Goal: Task Accomplishment & Management: Use online tool/utility

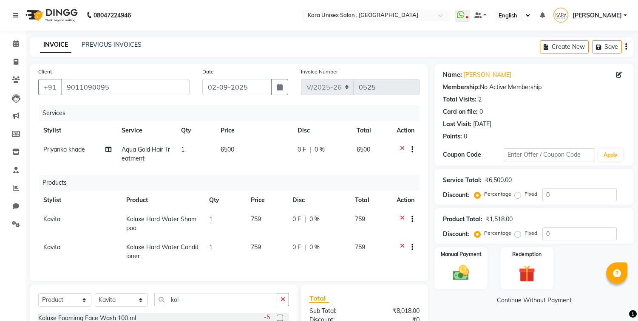
select select "7293"
select select "product"
select select "70487"
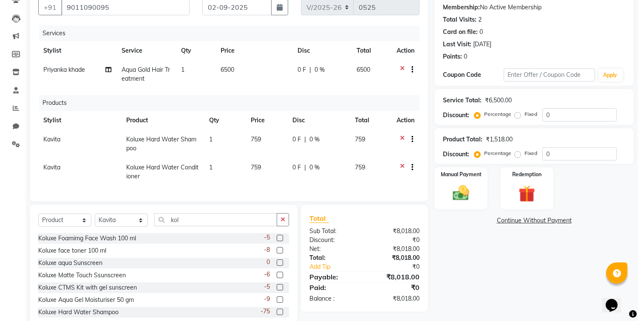
scroll to position [14, 0]
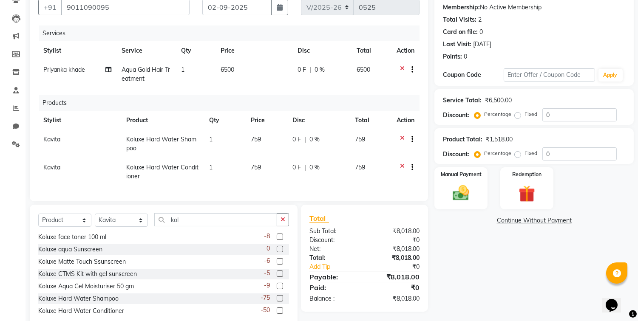
click at [260, 138] on span "759" at bounding box center [256, 140] width 10 height 8
select select "70487"
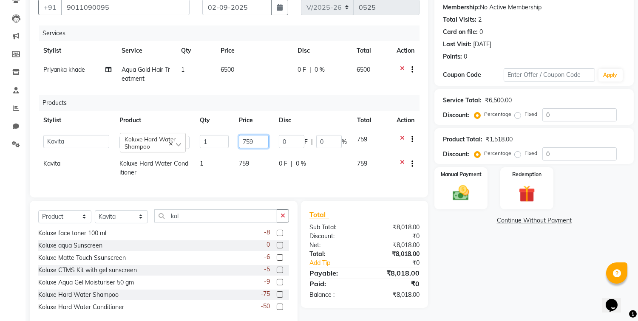
click at [260, 138] on input "759" at bounding box center [253, 141] width 29 height 13
type input "750"
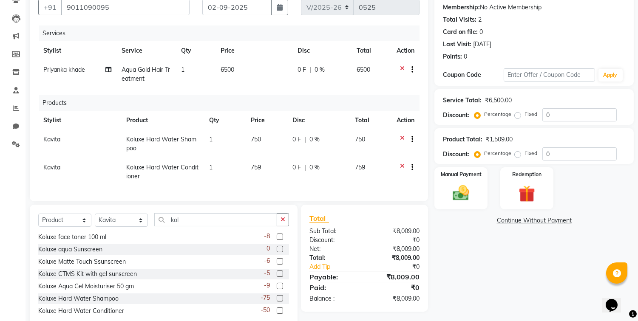
click at [254, 167] on td "759" at bounding box center [267, 172] width 42 height 28
select select "70487"
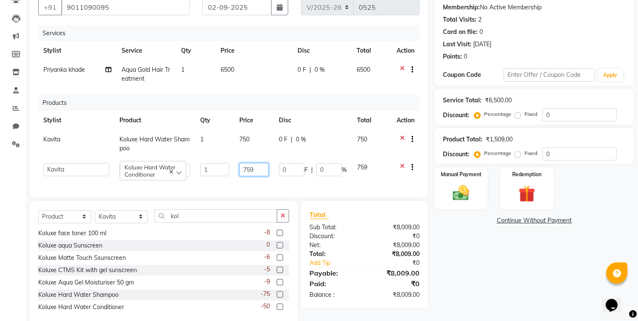
click at [254, 167] on input "759" at bounding box center [253, 169] width 29 height 13
type input "750"
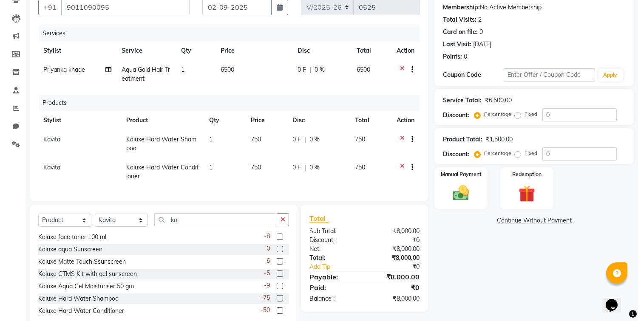
click at [489, 260] on div "Name: [PERSON_NAME] Membership: No Active Membership Total Visits: 2 Card on fi…" at bounding box center [537, 157] width 206 height 346
click at [472, 190] on img at bounding box center [461, 194] width 28 height 20
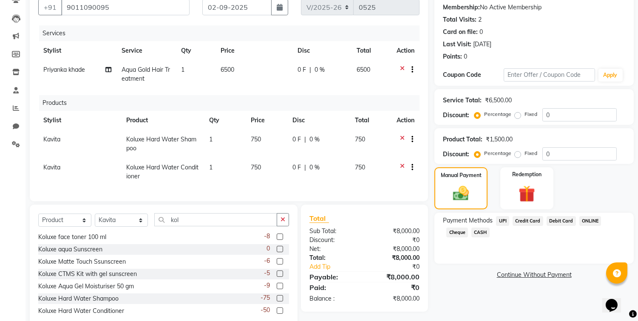
click at [471, 233] on span "CASH" at bounding box center [480, 233] width 18 height 10
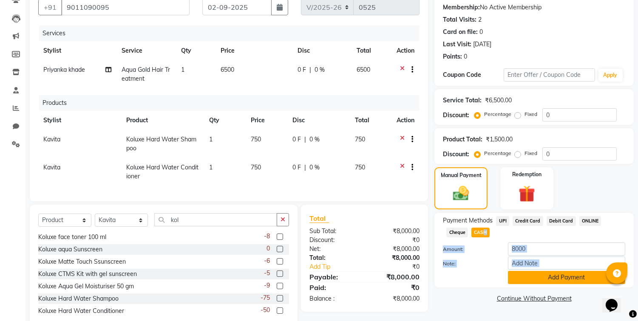
drag, startPoint x: 455, startPoint y: 233, endPoint x: 534, endPoint y: 282, distance: 93.3
click at [534, 282] on div "Payment Methods UPI Credit Card Debit Card ONLINE Cheque CASH Amount: 8000 Note…" at bounding box center [534, 250] width 182 height 68
click at [534, 282] on button "Add Payment" at bounding box center [566, 277] width 117 height 13
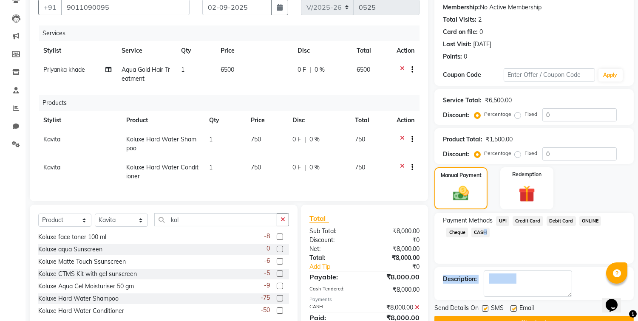
scroll to position [120, 0]
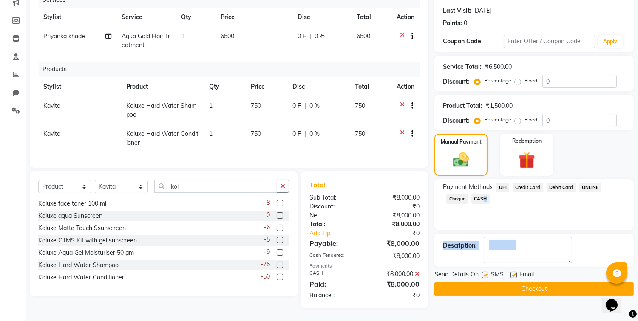
click at [542, 282] on button "Checkout" at bounding box center [533, 288] width 199 height 13
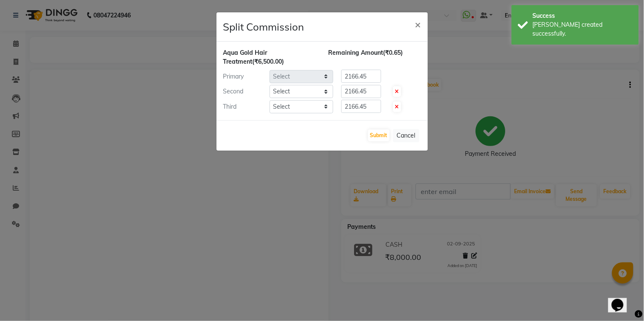
select select "70478"
select select "70487"
select select "84443"
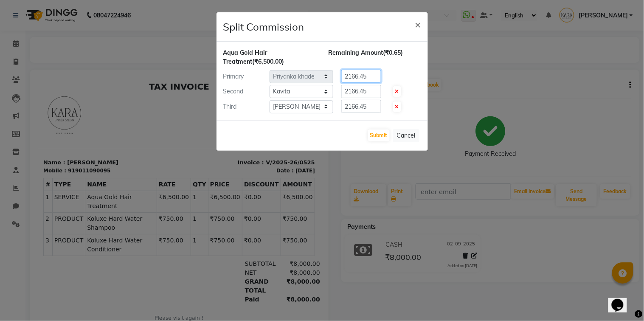
click at [370, 75] on input "2166.45" at bounding box center [362, 76] width 40 height 13
type input "2166.66"
click at [372, 92] on input "2166.45" at bounding box center [362, 91] width 40 height 13
type input "2166.65"
click at [377, 104] on input "2166.45" at bounding box center [362, 106] width 40 height 13
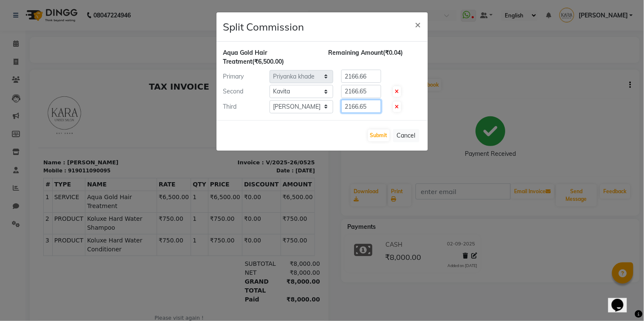
type input "2166.65"
click at [370, 73] on input "2166.66" at bounding box center [362, 76] width 40 height 13
type input "2166.67"
click at [371, 86] on input "2166.65" at bounding box center [362, 91] width 40 height 13
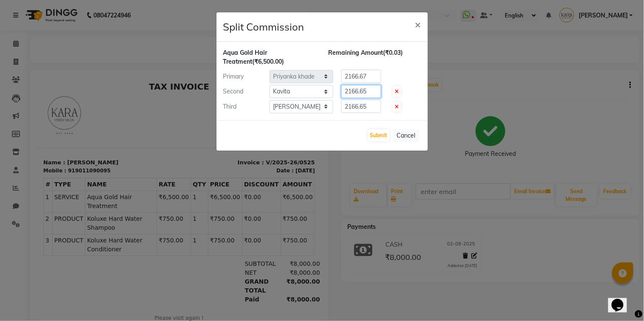
click at [373, 90] on input "2166.65" at bounding box center [362, 91] width 40 height 13
type input "2166.66"
click at [371, 105] on input "2166.65" at bounding box center [362, 106] width 40 height 13
type input "2166.67"
click at [381, 138] on button "Submit" at bounding box center [379, 136] width 22 height 12
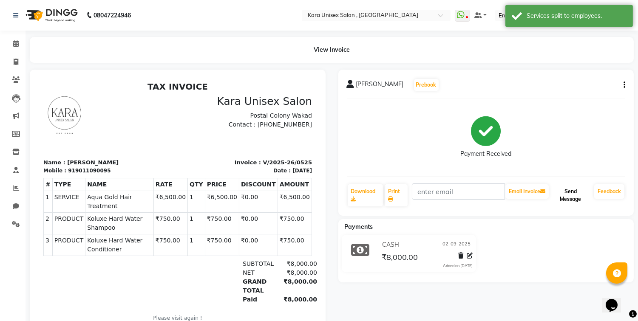
click at [570, 198] on button "Send Message" at bounding box center [570, 195] width 40 height 22
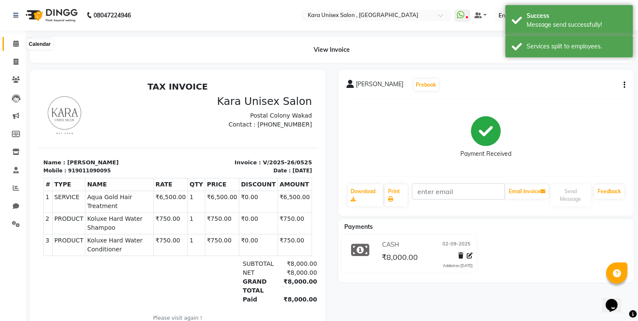
click at [14, 44] on icon at bounding box center [16, 43] width 6 height 6
